Goal: Navigation & Orientation: Find specific page/section

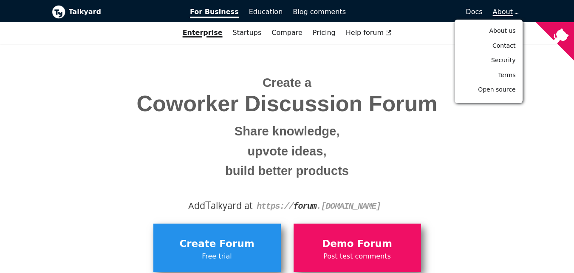
click at [499, 9] on span "About" at bounding box center [505, 12] width 25 height 8
click at [508, 36] on link "About us" at bounding box center [488, 30] width 61 height 13
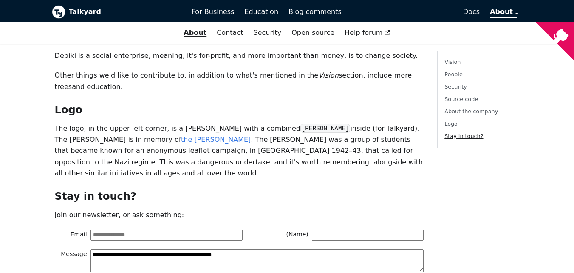
scroll to position [626, 0]
